Goal: Information Seeking & Learning: Find specific fact

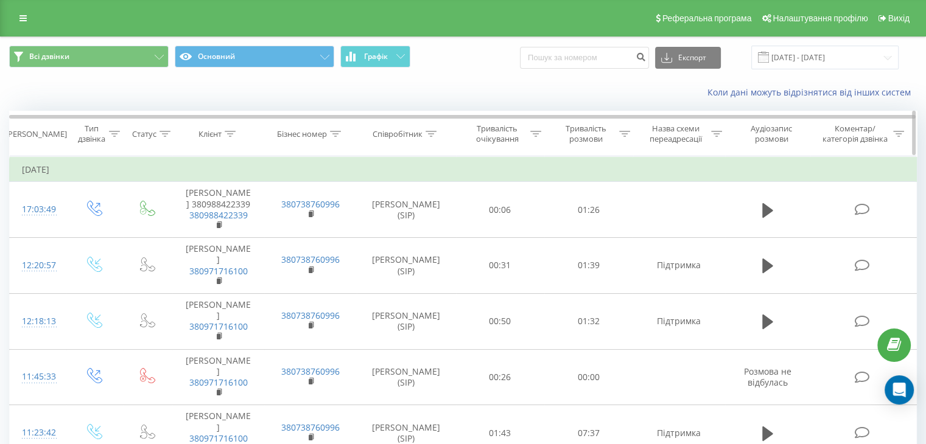
click at [426, 131] on icon at bounding box center [430, 134] width 11 height 6
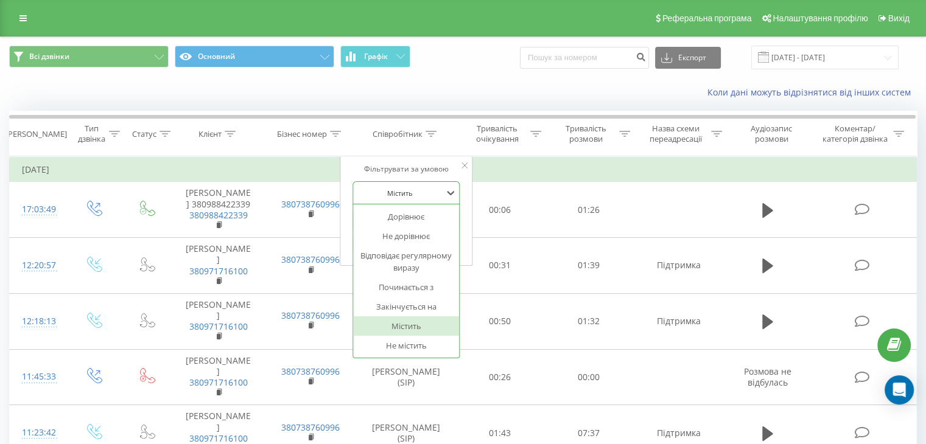
click at [415, 195] on div at bounding box center [399, 193] width 86 height 12
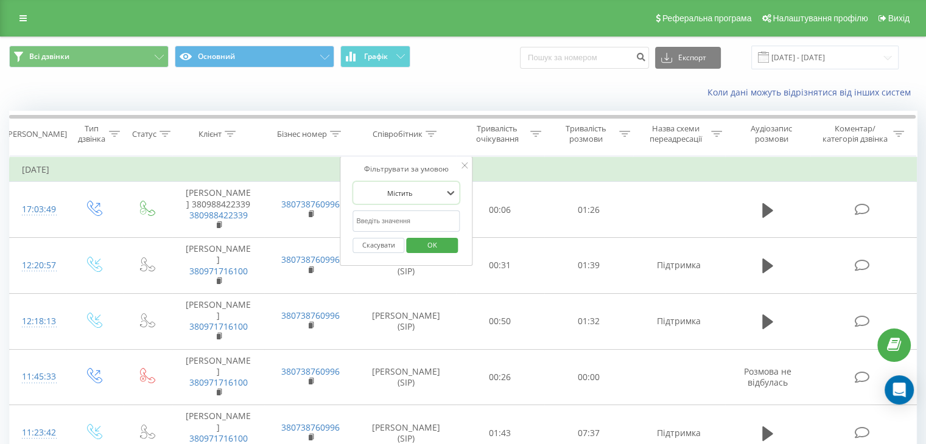
click at [415, 195] on div at bounding box center [399, 193] width 86 height 12
click at [405, 223] on input "text" at bounding box center [405, 221] width 107 height 21
type input "X"
type input "Черкашина"
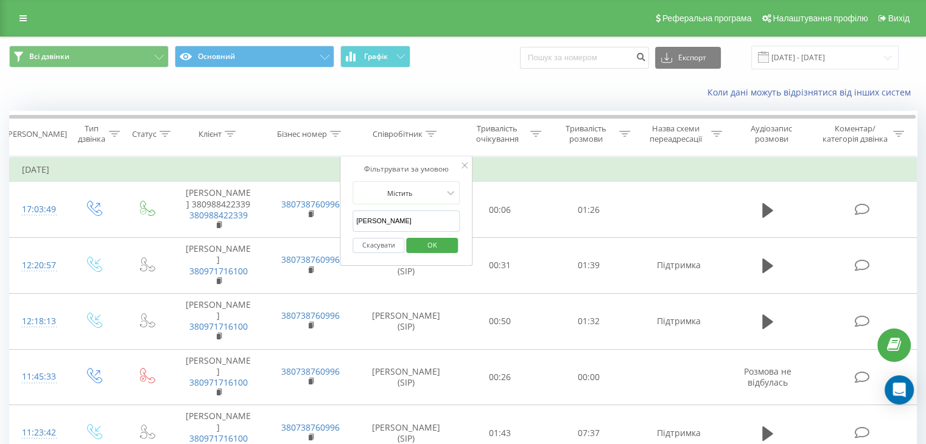
click at [420, 239] on span "OK" at bounding box center [432, 244] width 34 height 19
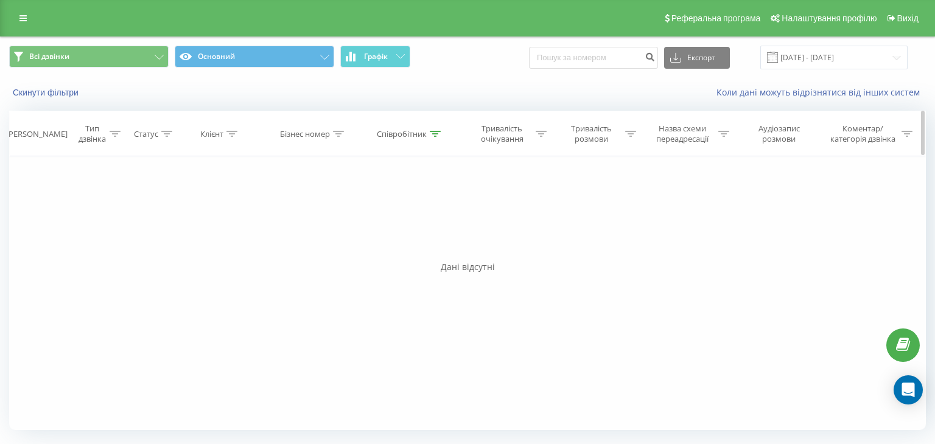
click at [434, 131] on icon at bounding box center [435, 134] width 11 height 6
drag, startPoint x: 376, startPoint y: 220, endPoint x: 358, endPoint y: 221, distance: 17.7
click at [358, 221] on input "Черкашина" at bounding box center [410, 221] width 107 height 21
click at [433, 244] on span "OK" at bounding box center [436, 244] width 34 height 19
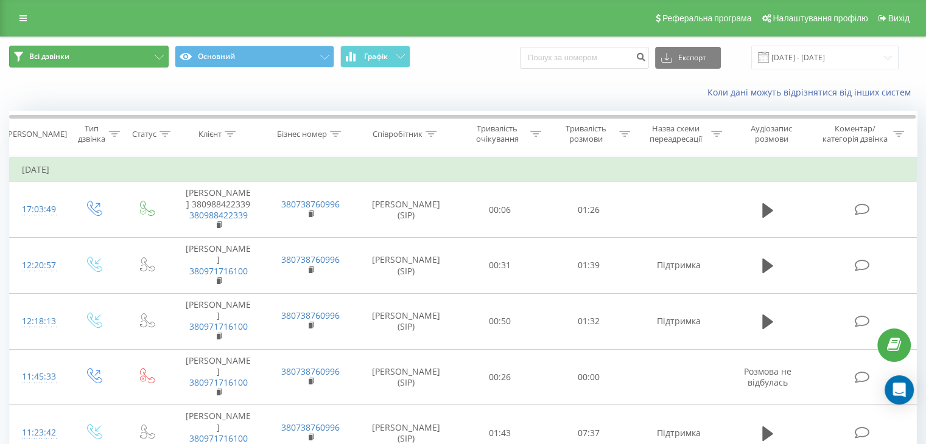
click at [74, 63] on button "Всі дзвінки" at bounding box center [88, 57] width 159 height 22
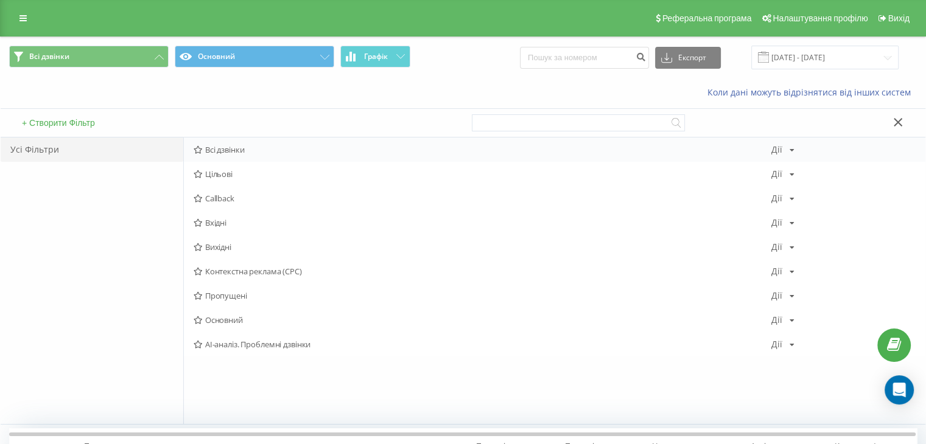
click at [249, 152] on span "Всі дзвінки" at bounding box center [481, 149] width 577 height 9
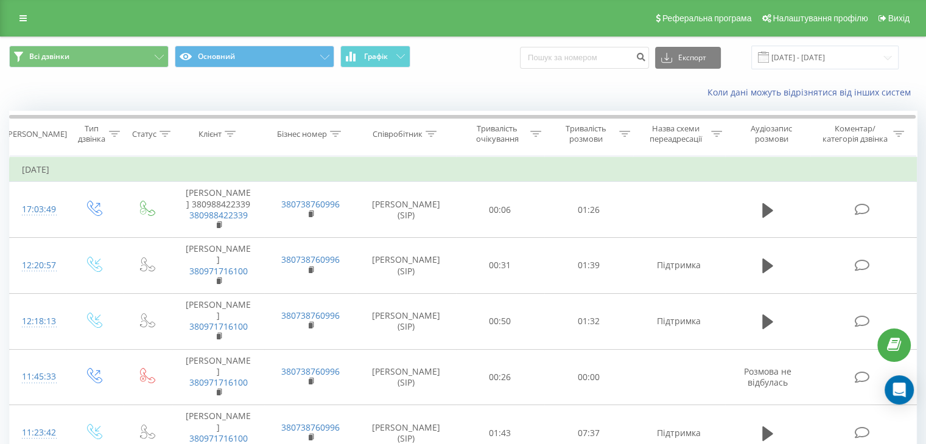
click at [35, 15] on div "Реферальна програма Налаштування профілю Вихід" at bounding box center [463, 18] width 926 height 37
click at [24, 15] on icon at bounding box center [22, 18] width 7 height 9
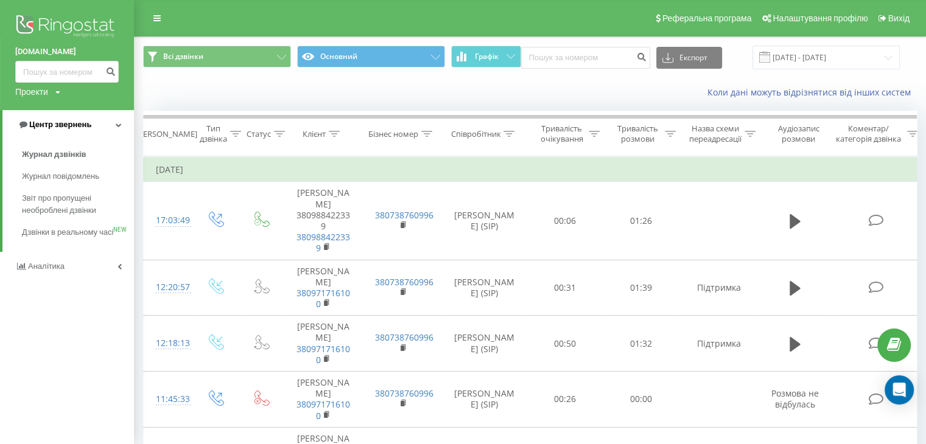
click at [83, 124] on span "Центр звернень" at bounding box center [60, 124] width 62 height 9
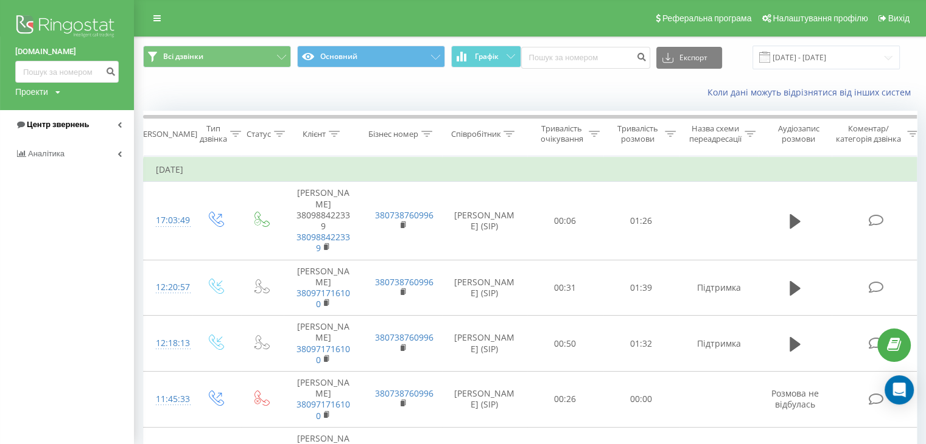
click at [83, 124] on span "Центр звернень" at bounding box center [58, 124] width 62 height 9
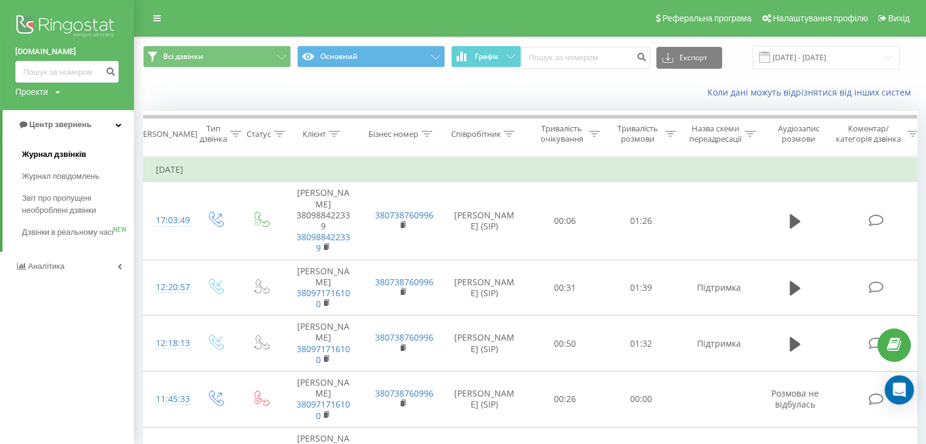
click at [74, 160] on span "Журнал дзвінків" at bounding box center [54, 154] width 64 height 12
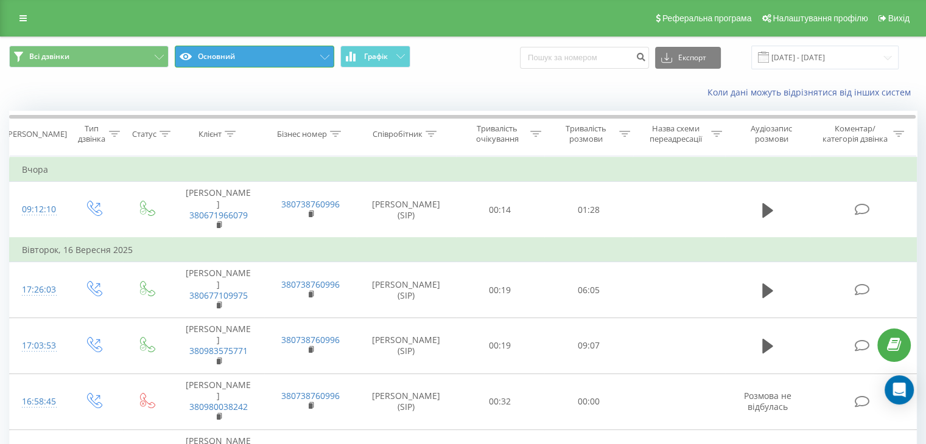
click at [302, 64] on button "Основний" at bounding box center [254, 57] width 159 height 22
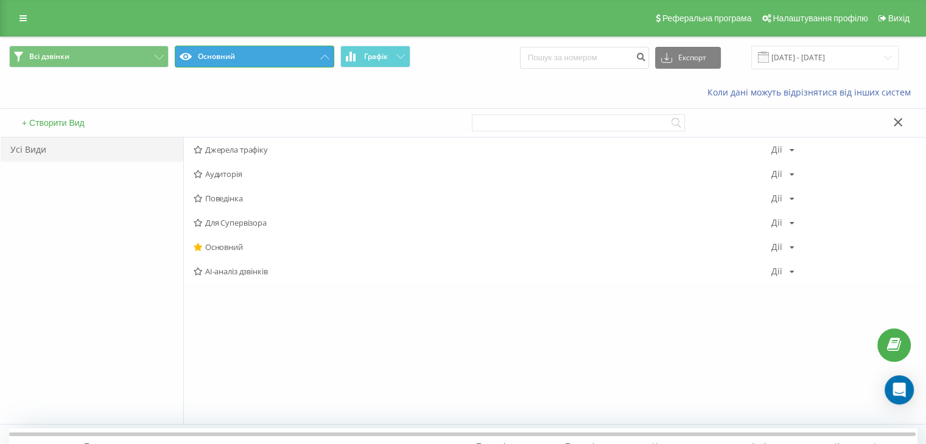
click at [302, 64] on button "Основний" at bounding box center [254, 57] width 159 height 22
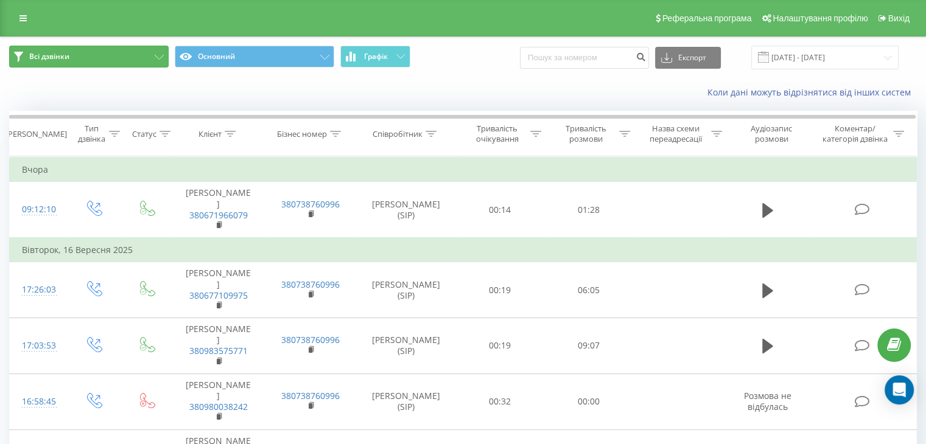
click at [73, 54] on button "Всі дзвінки" at bounding box center [88, 57] width 159 height 22
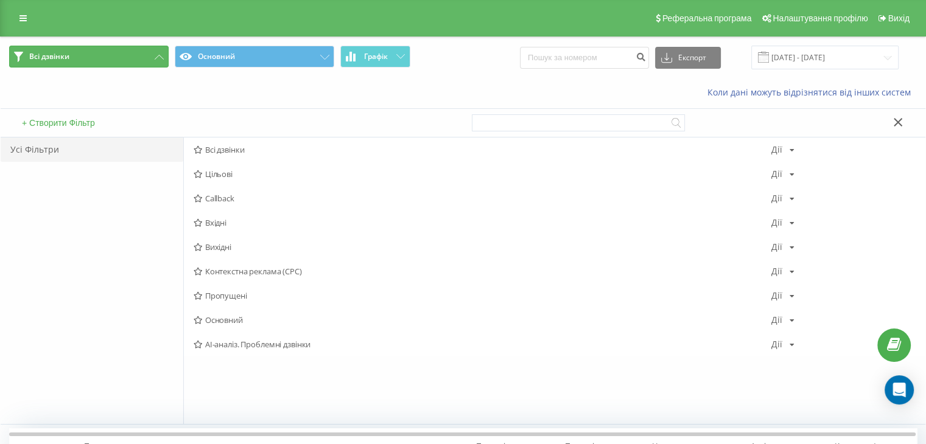
click at [73, 54] on button "Всі дзвінки" at bounding box center [88, 57] width 159 height 22
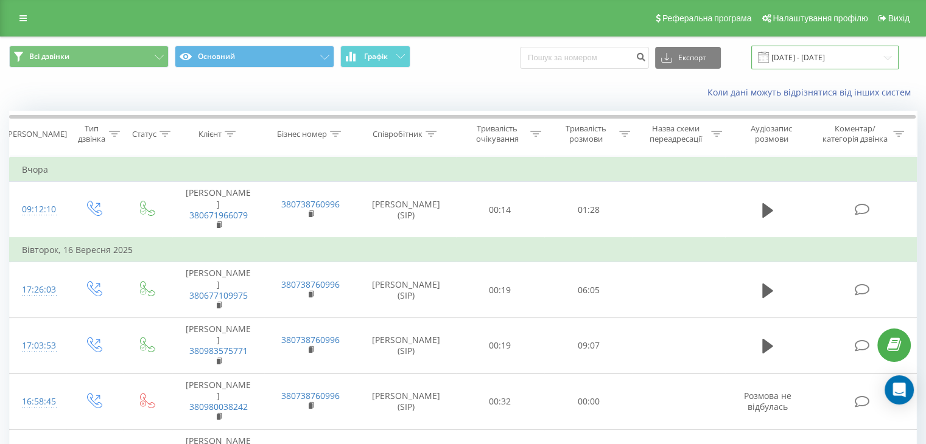
click at [820, 58] on input "[DATE] - [DATE]" at bounding box center [824, 58] width 147 height 24
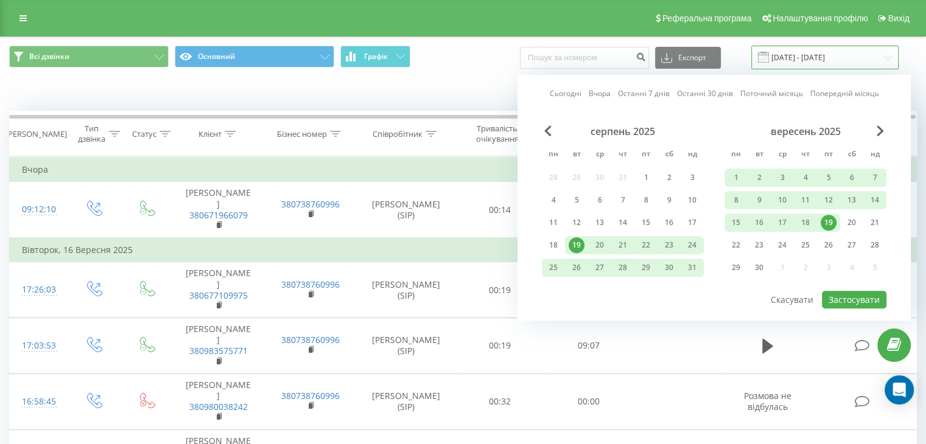
click at [820, 58] on input "[DATE] - [DATE]" at bounding box center [824, 58] width 147 height 24
click at [482, 77] on div "Всі дзвінки Основний Графік Експорт .csv .xls .xlsx [DATE] - [DATE] Сьогодні Вч…" at bounding box center [463, 57] width 924 height 41
